Goal: Navigation & Orientation: Find specific page/section

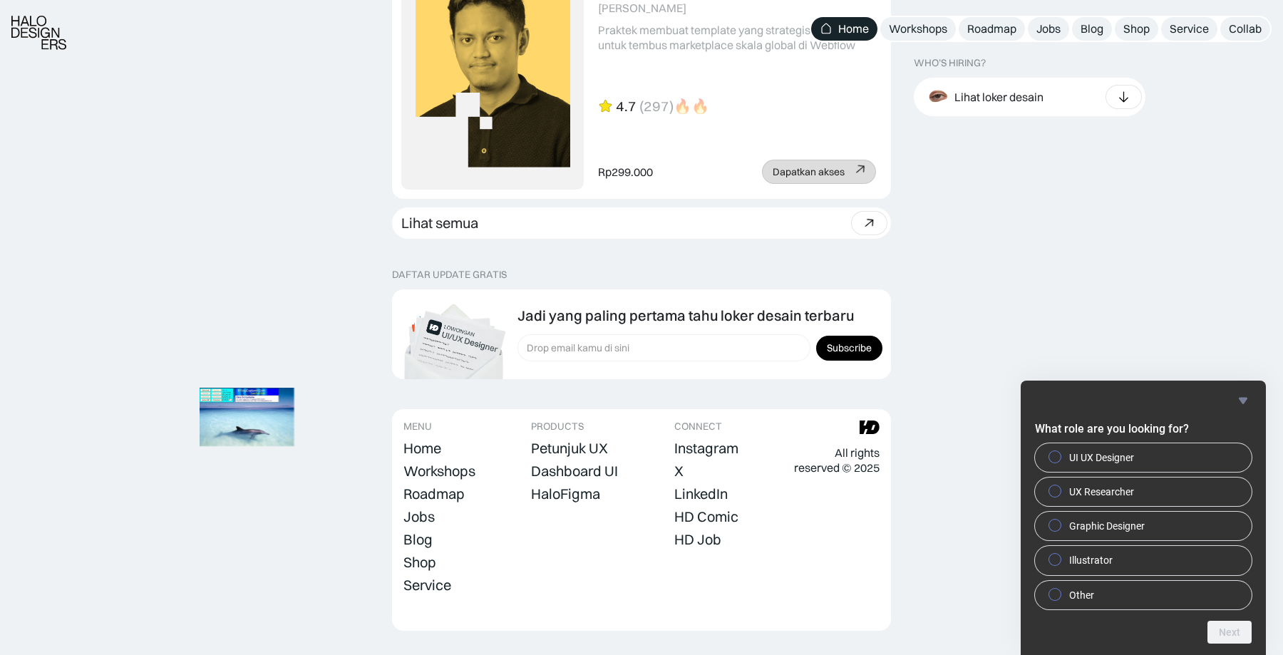
scroll to position [3964, 0]
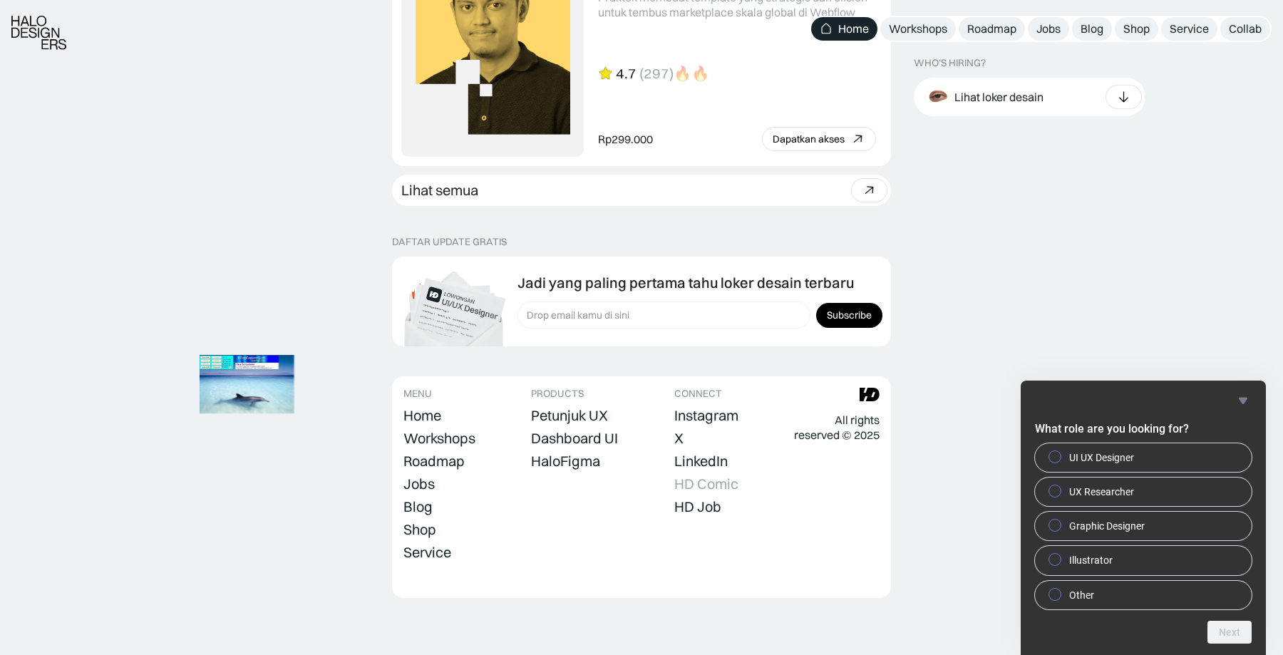
click at [701, 489] on div "HD Comic" at bounding box center [706, 483] width 64 height 17
click at [562, 514] on footer "MENU Home Workshops Roadmap Jobs Blog Shop Service Collab PRODUCTS Petunjuk UX …" at bounding box center [641, 487] width 499 height 222
click at [1238, 404] on icon "Hide survey" at bounding box center [1243, 400] width 17 height 17
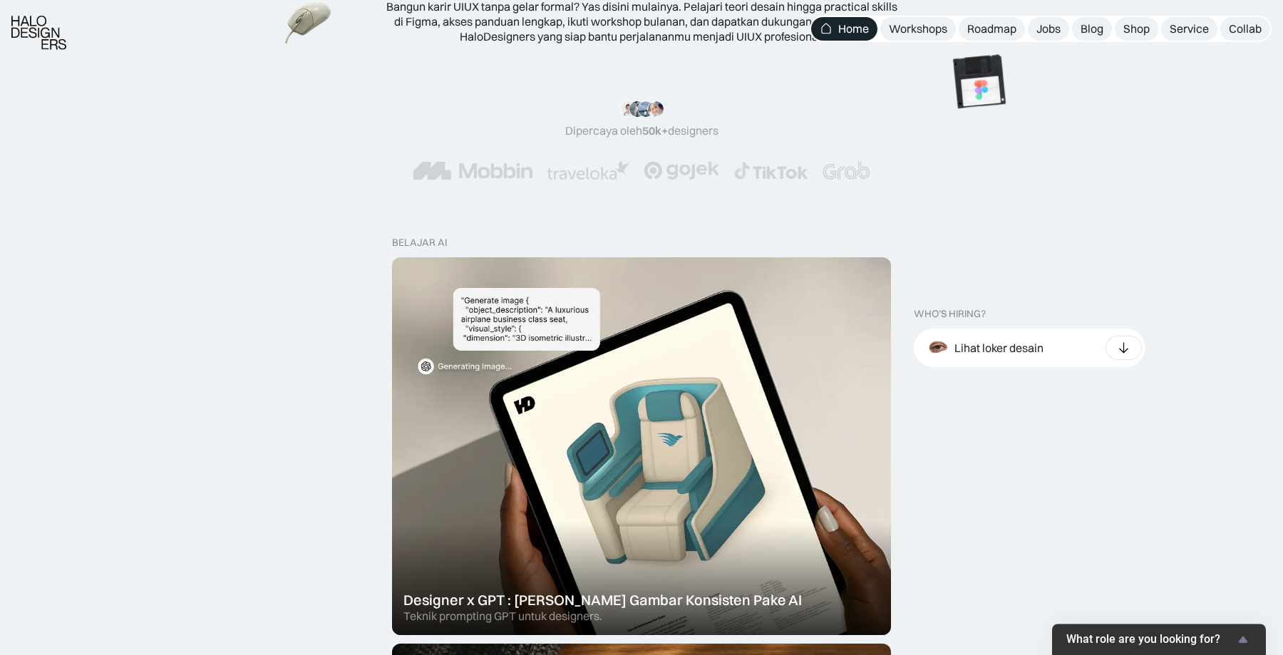
scroll to position [242, 0]
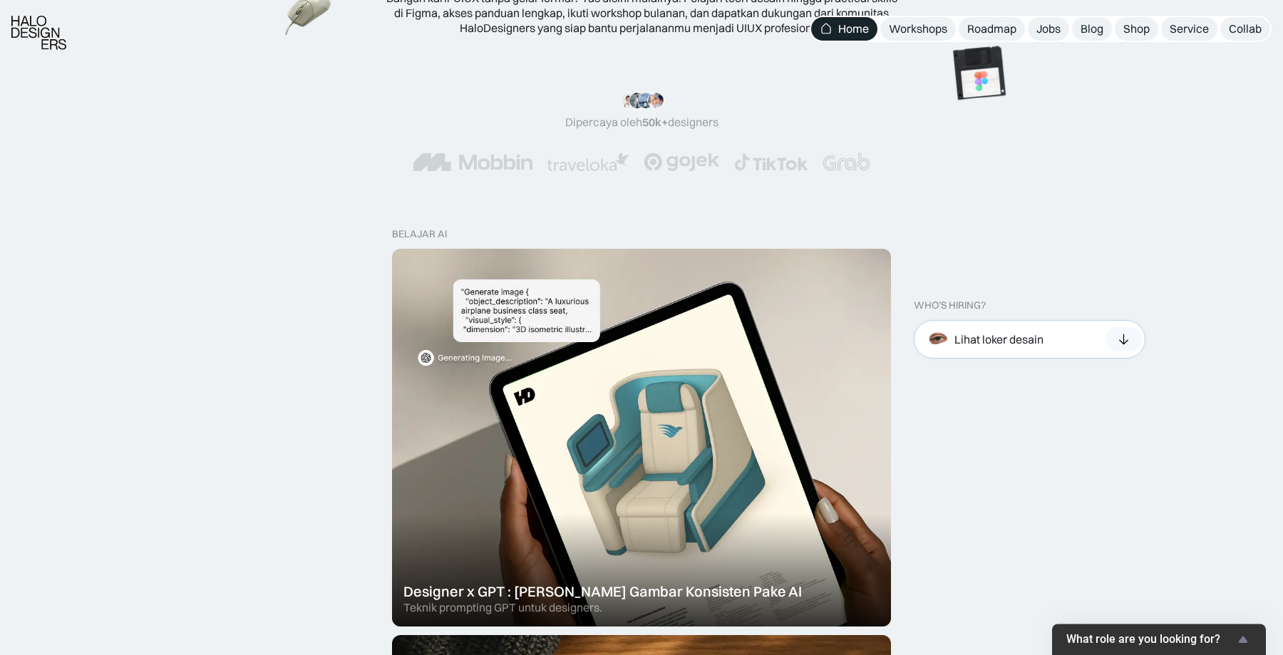
click at [1007, 345] on div "Lihat loker desain" at bounding box center [999, 339] width 89 height 15
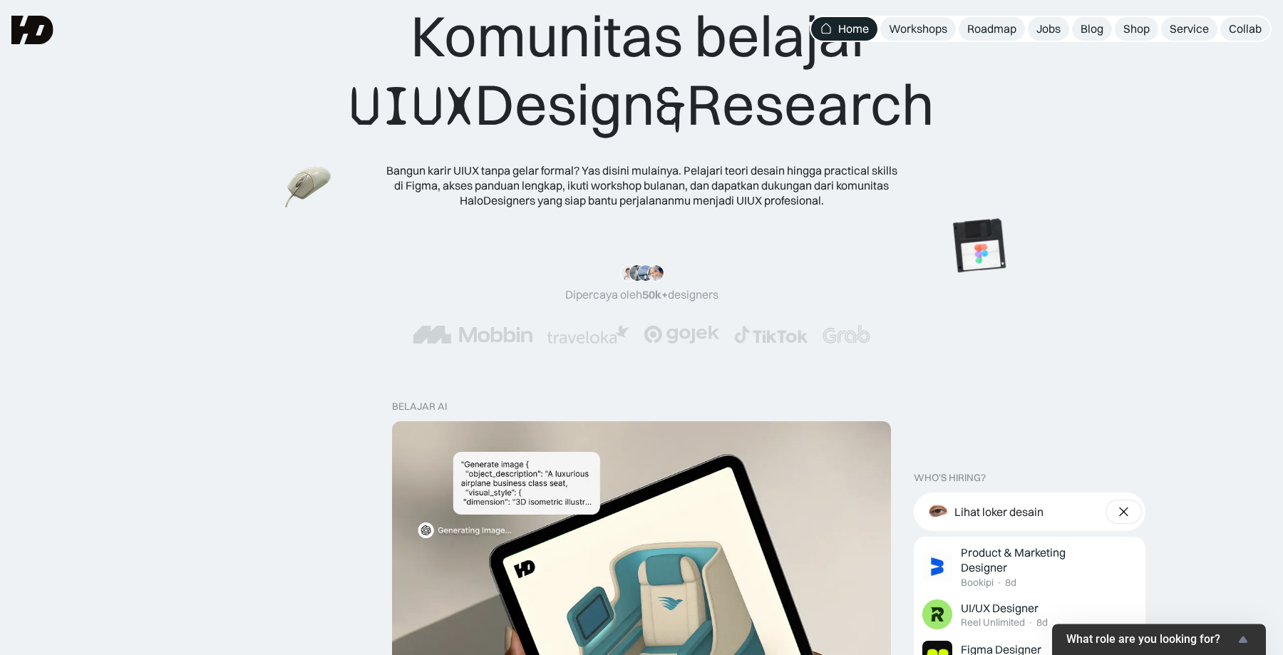
scroll to position [0, 0]
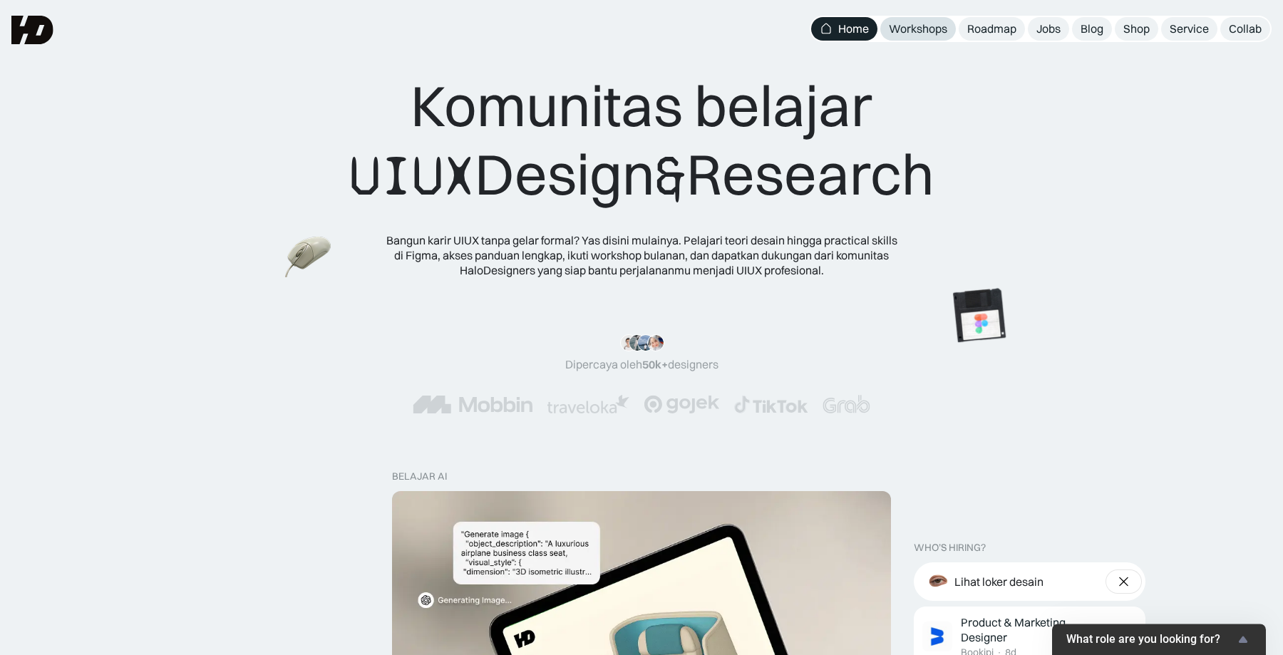
click at [920, 28] on div "Workshops" at bounding box center [918, 28] width 58 height 15
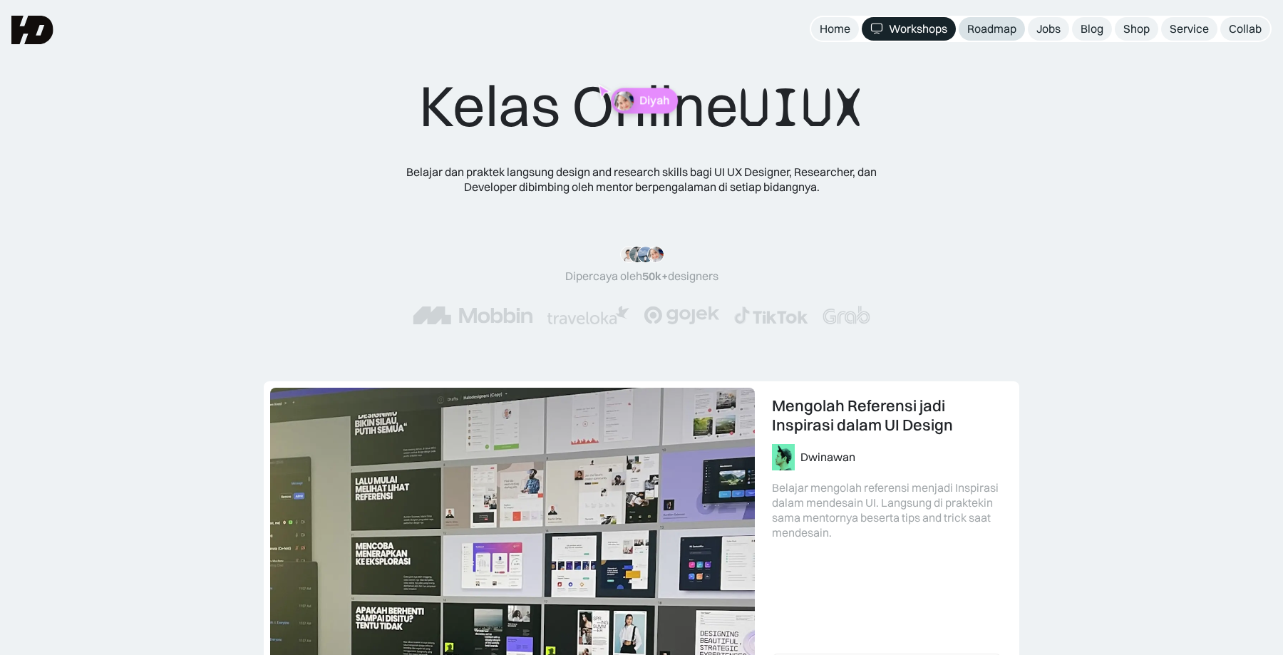
click at [1014, 33] on div "Roadmap" at bounding box center [991, 28] width 49 height 15
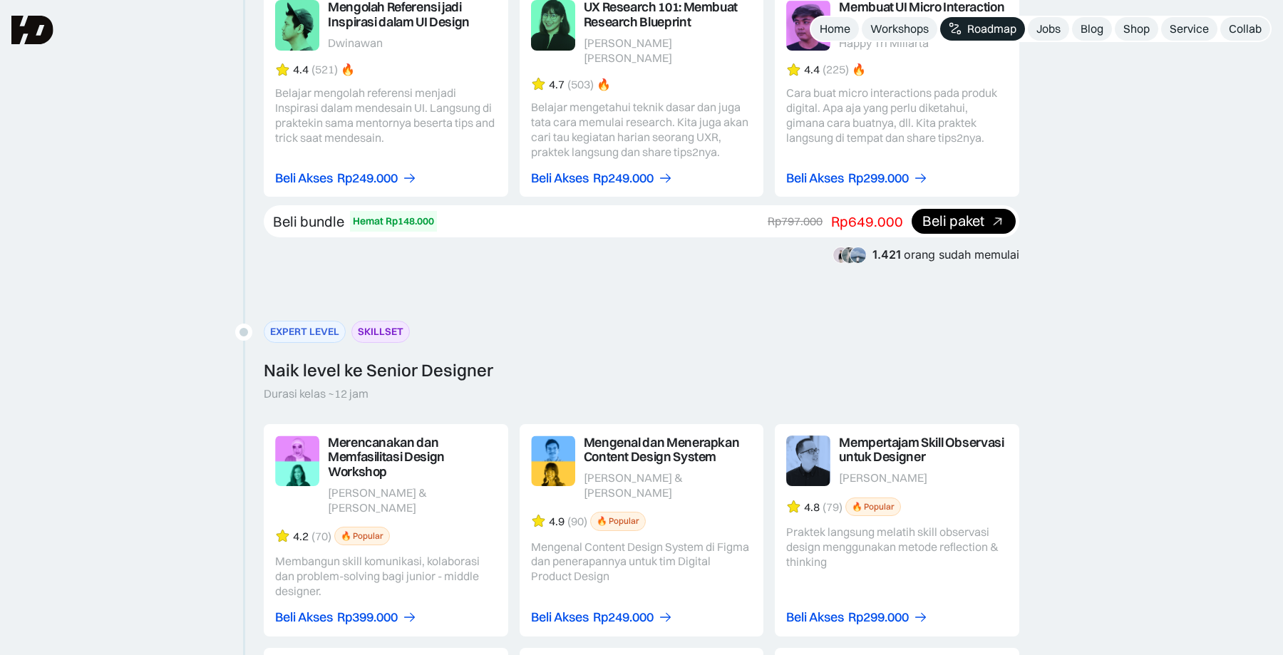
scroll to position [2006, 0]
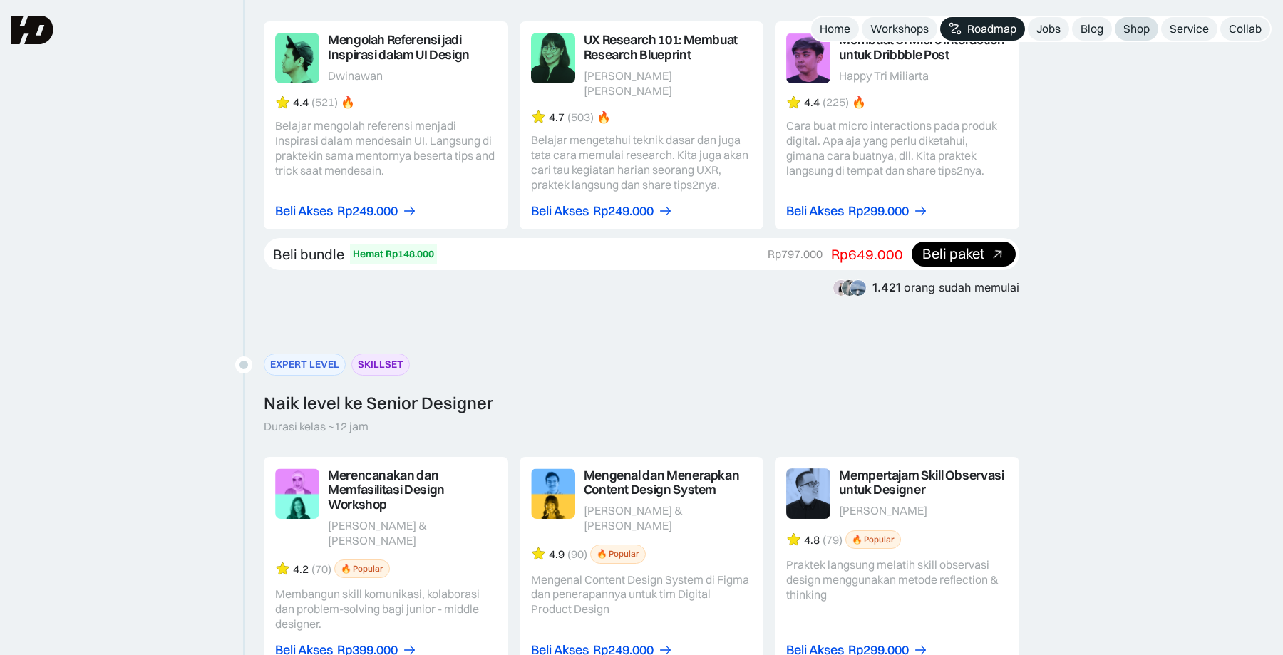
click at [1140, 29] on div "Shop" at bounding box center [1136, 28] width 26 height 15
